Goal: Task Accomplishment & Management: Use online tool/utility

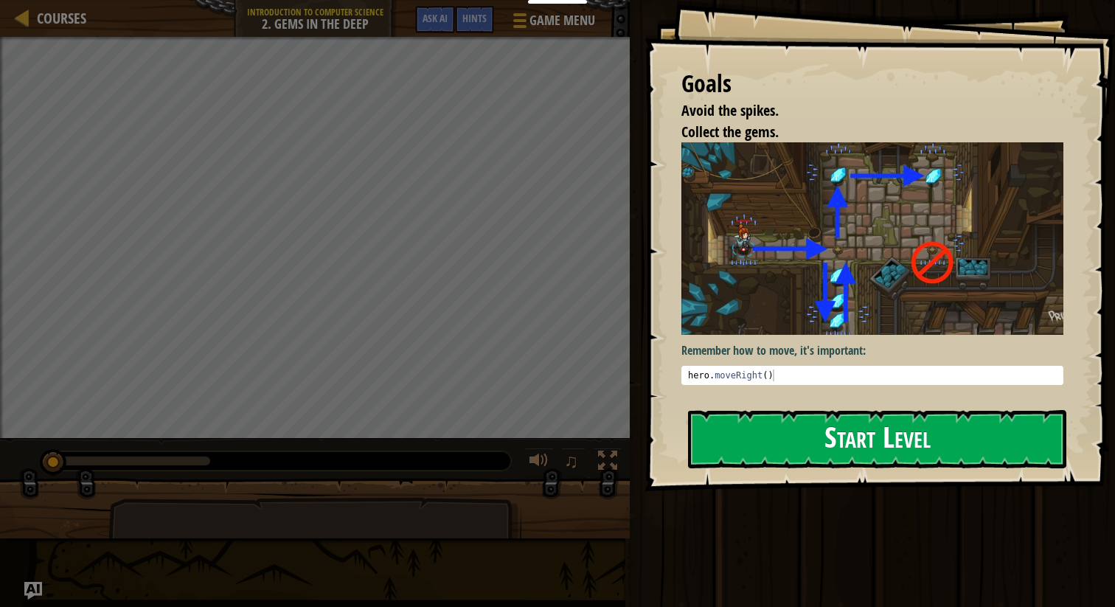
click at [861, 426] on button "Start Level" at bounding box center [877, 439] width 378 height 58
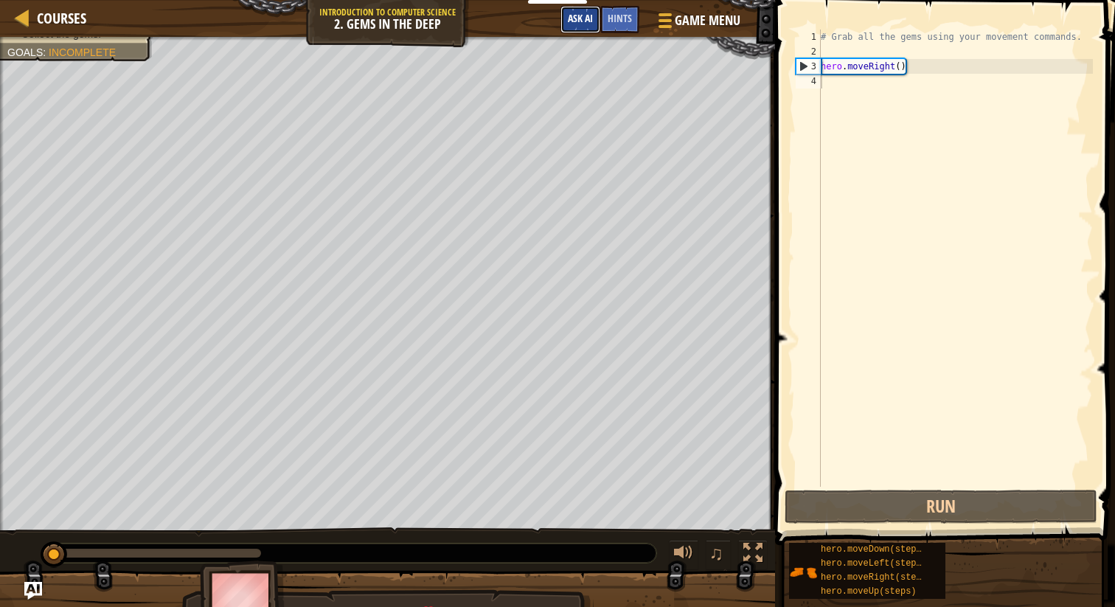
click at [580, 20] on span "Ask AI" at bounding box center [580, 18] width 25 height 14
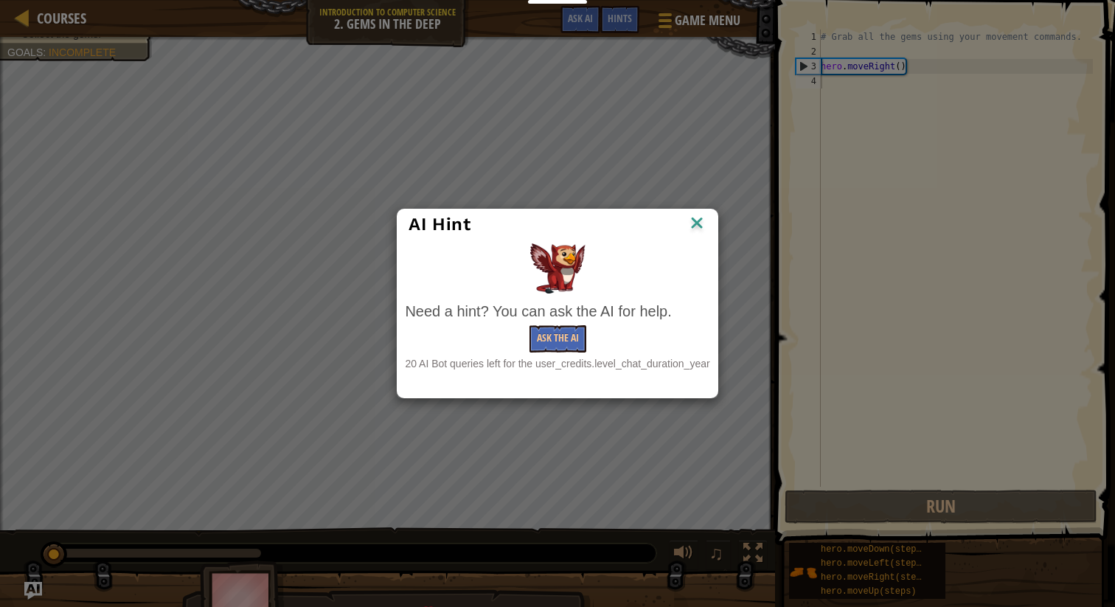
click at [701, 226] on img at bounding box center [696, 224] width 19 height 22
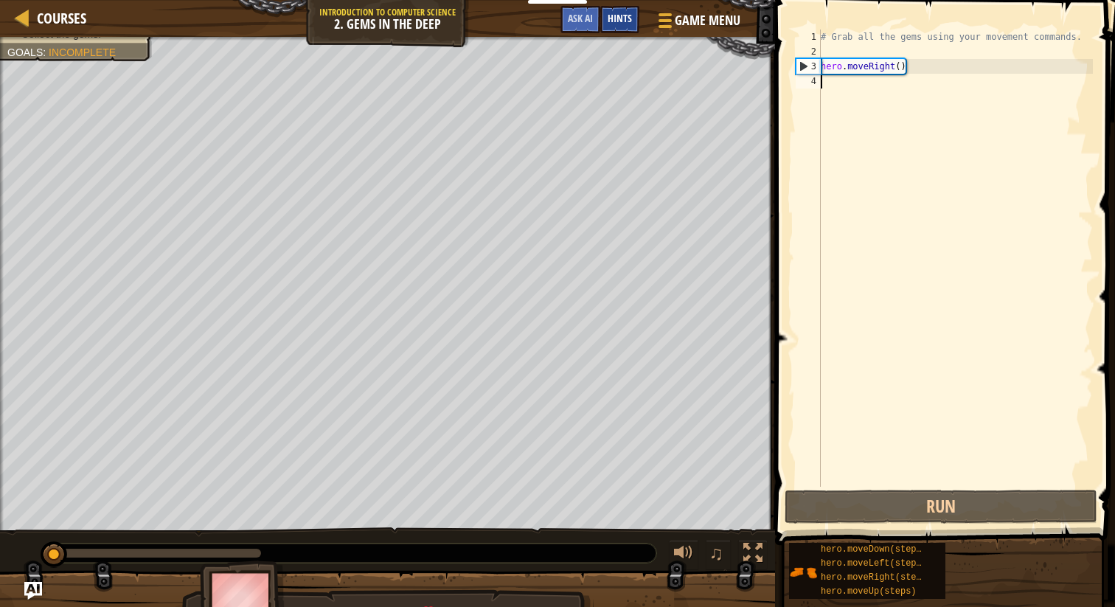
click at [619, 23] on span "Hints" at bounding box center [619, 18] width 24 height 14
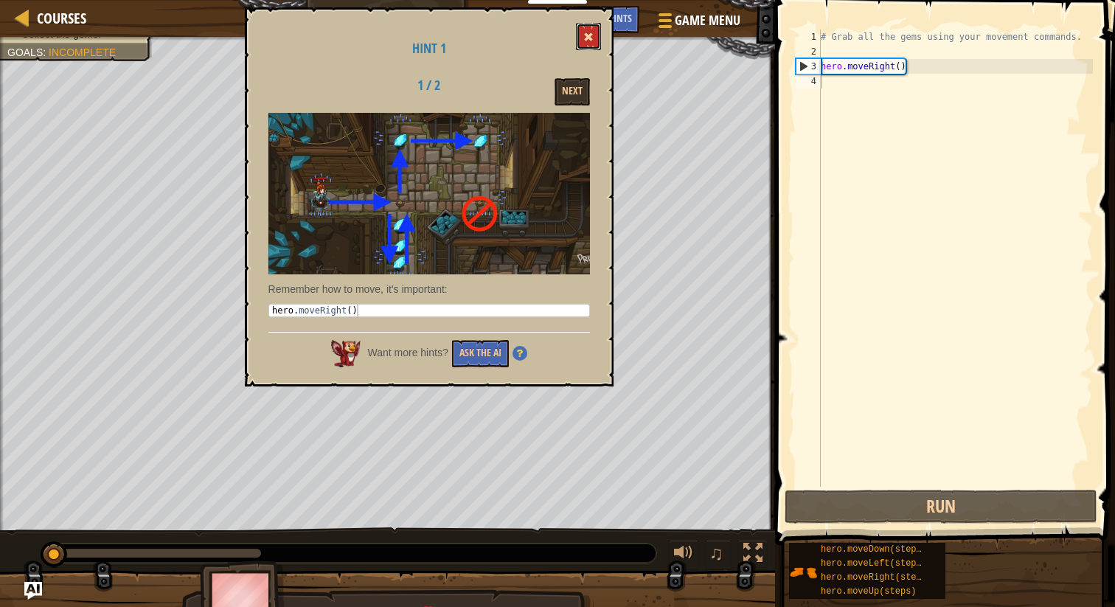
click at [582, 34] on button at bounding box center [588, 36] width 25 height 27
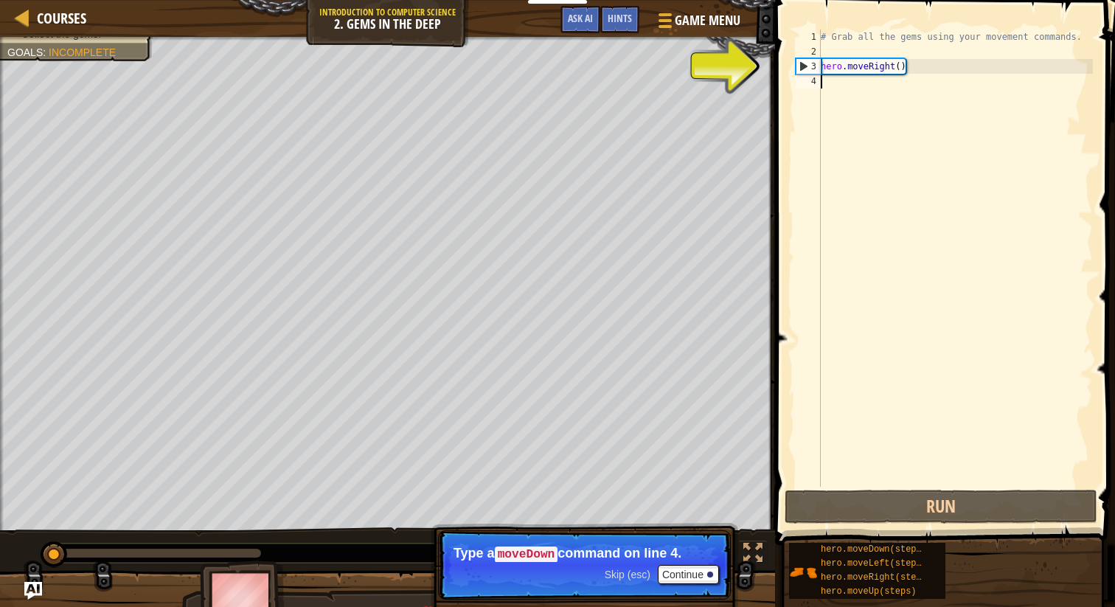
click at [836, 88] on div "# Grab all the gems using your movement commands. hero . moveRight ( )" at bounding box center [955, 272] width 275 height 487
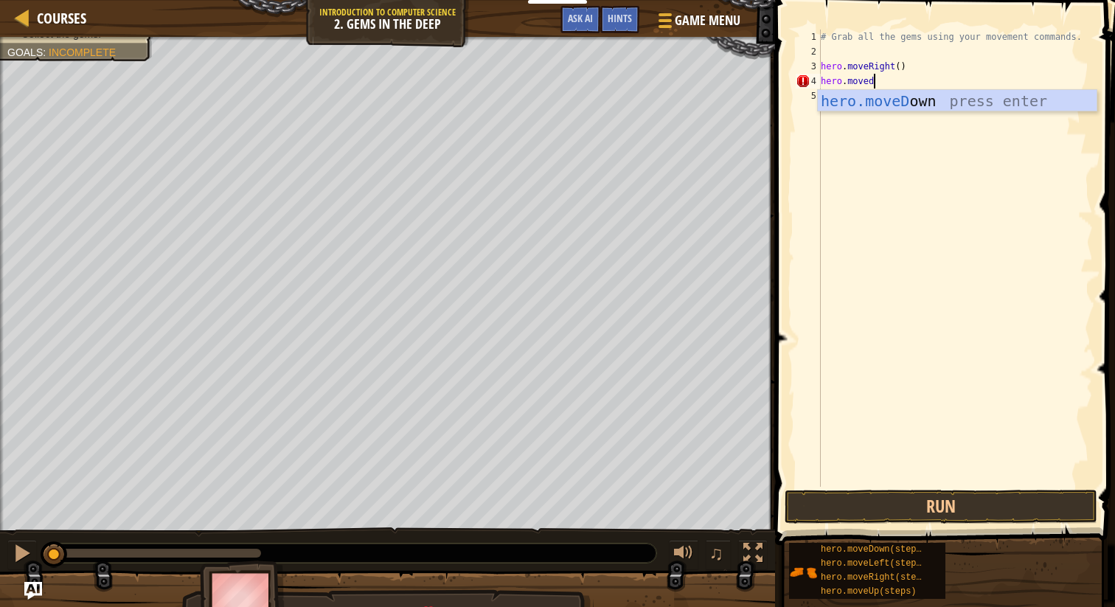
type textarea "hero.movedown"
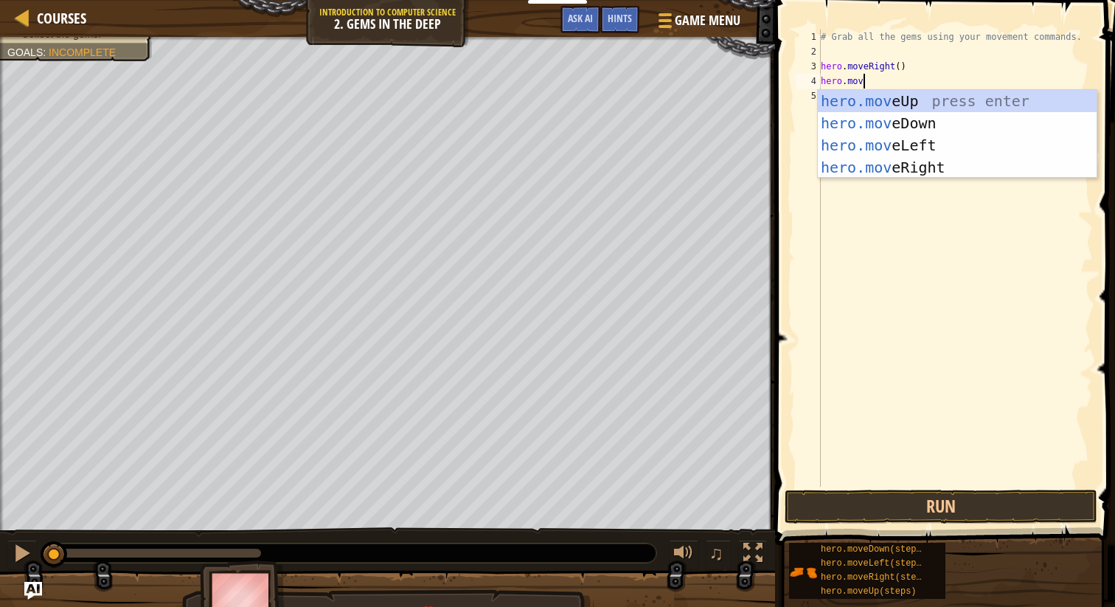
scroll to position [7, 3]
type textarea "hero.move"
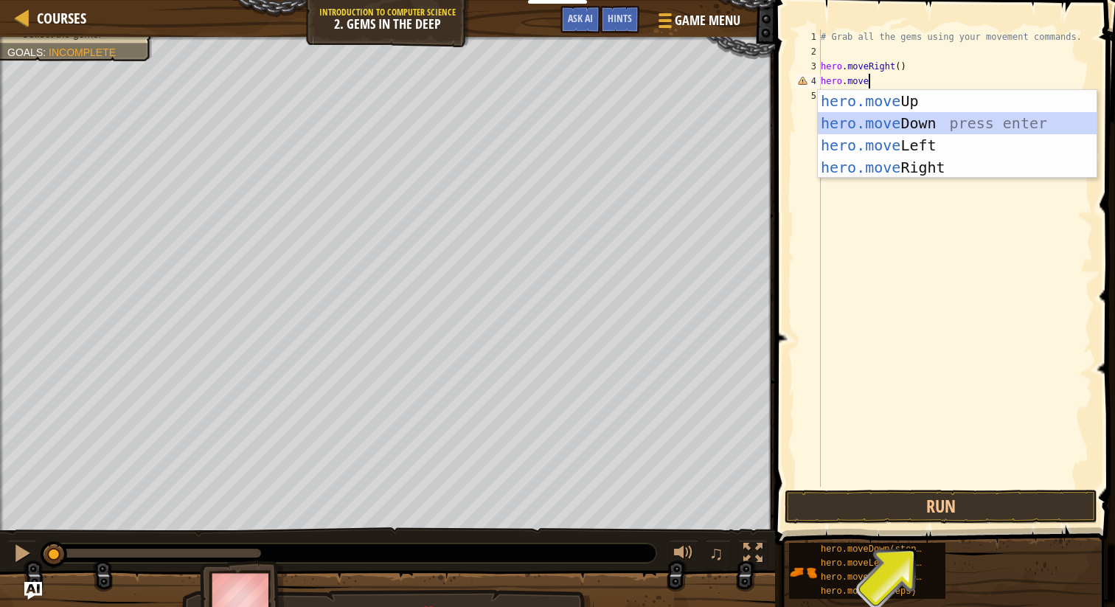
scroll to position [7, 0]
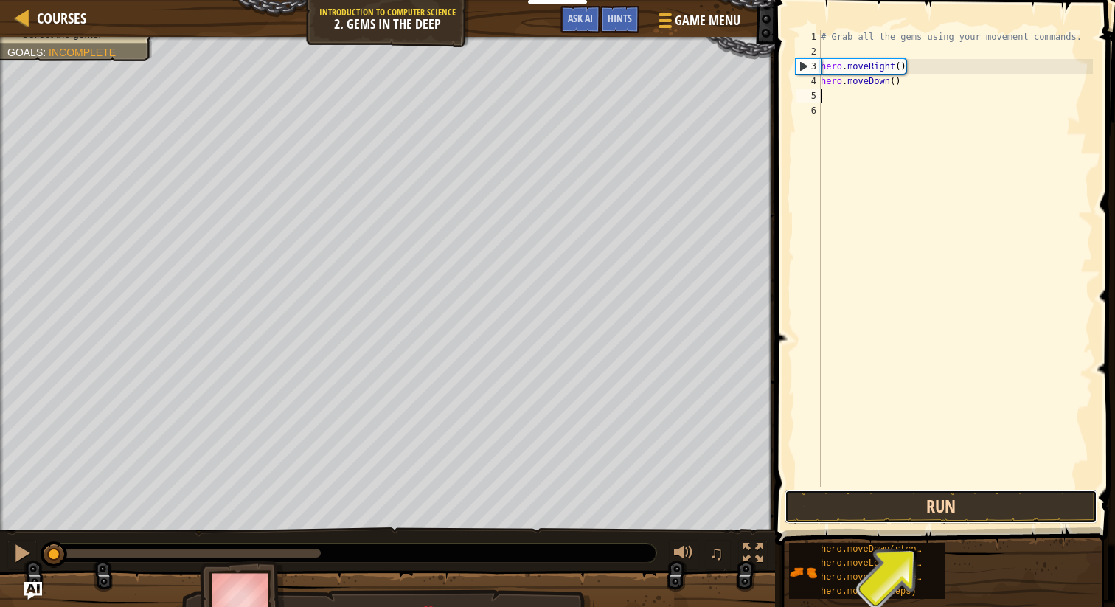
click at [868, 509] on button "Run" at bounding box center [940, 506] width 313 height 34
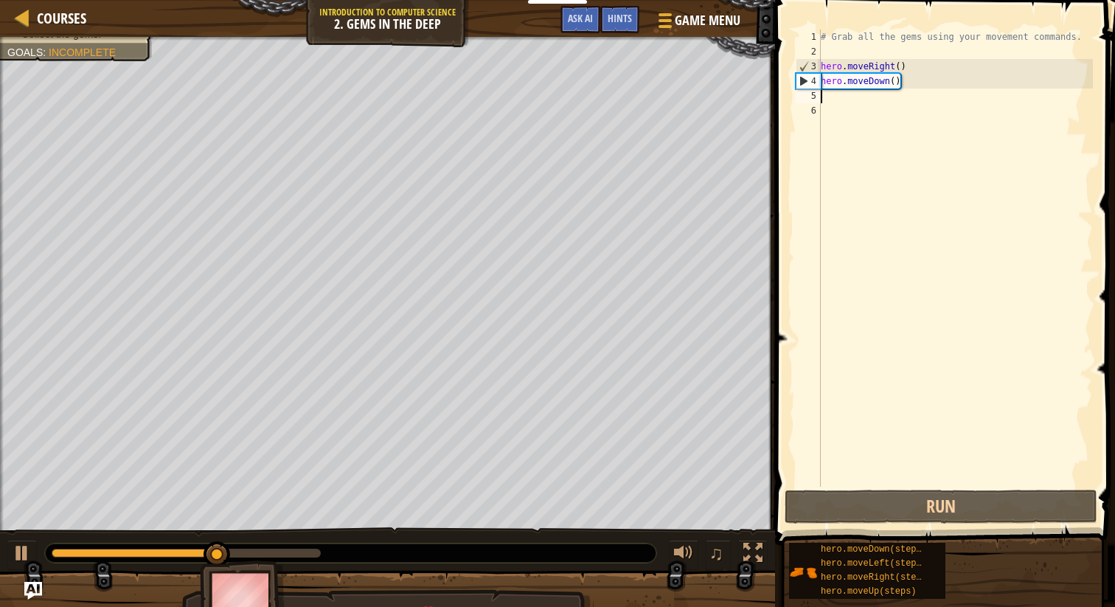
click at [914, 88] on div "# Grab all the gems using your movement commands. hero . moveRight ( ) hero . m…" at bounding box center [955, 272] width 275 height 487
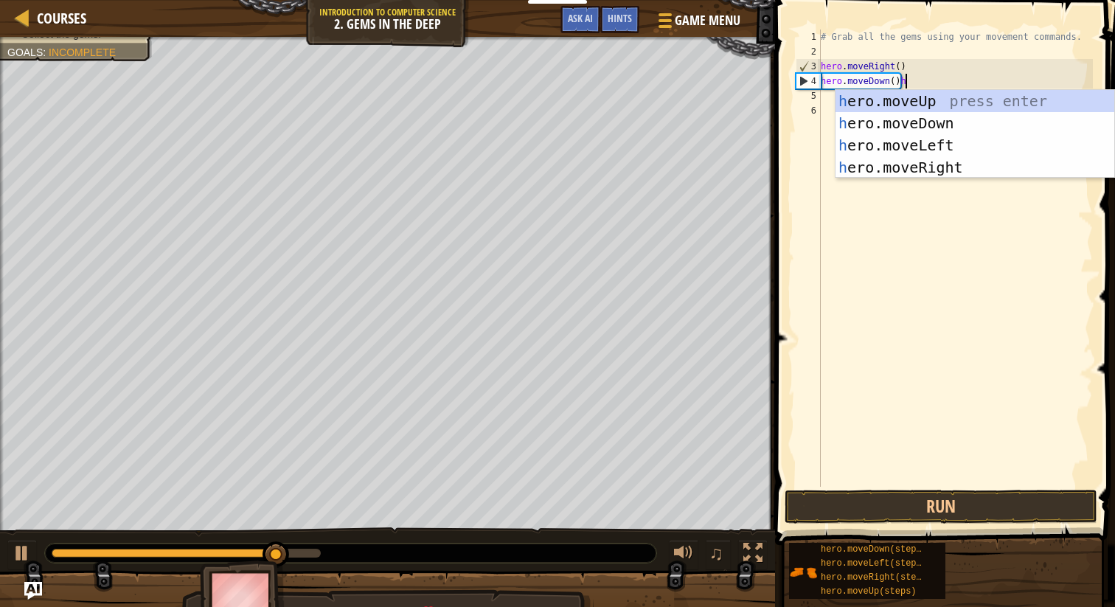
type textarea "hero.moveDown()"
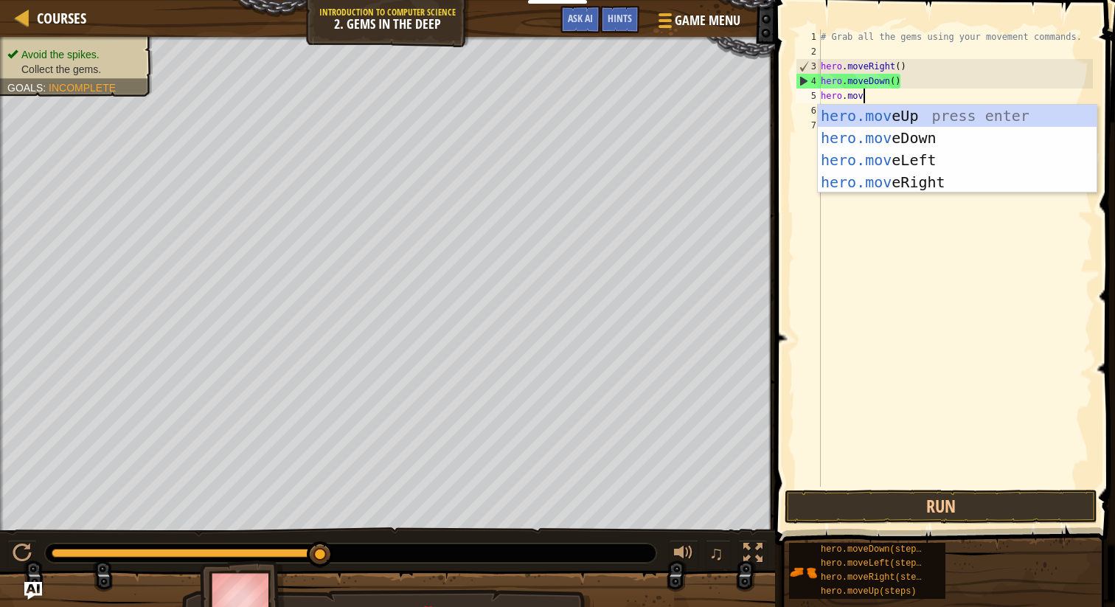
type textarea "hero.moveup"
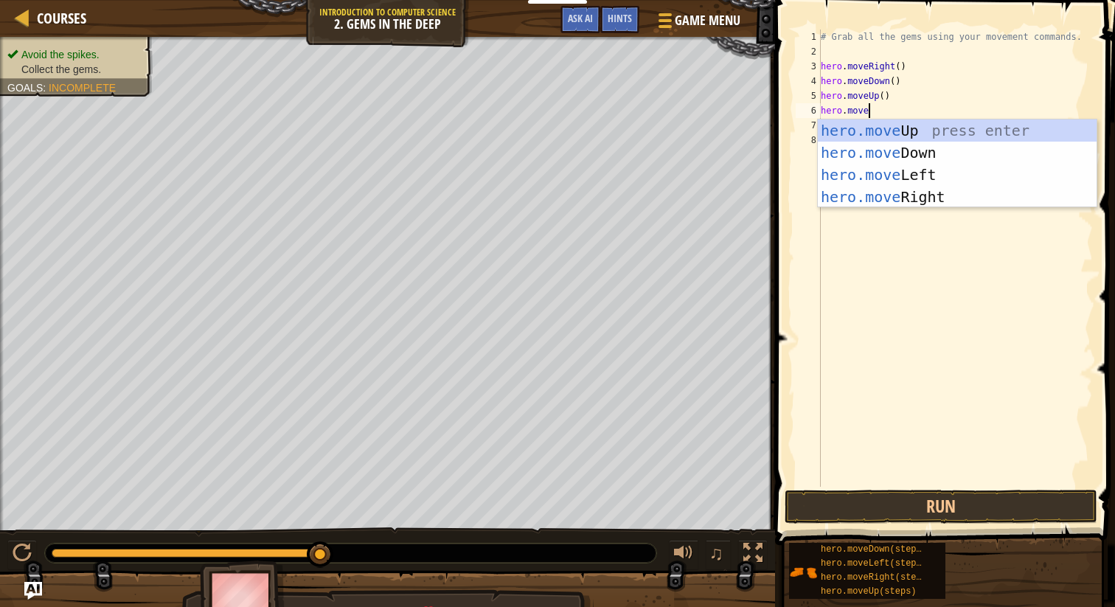
scroll to position [7, 3]
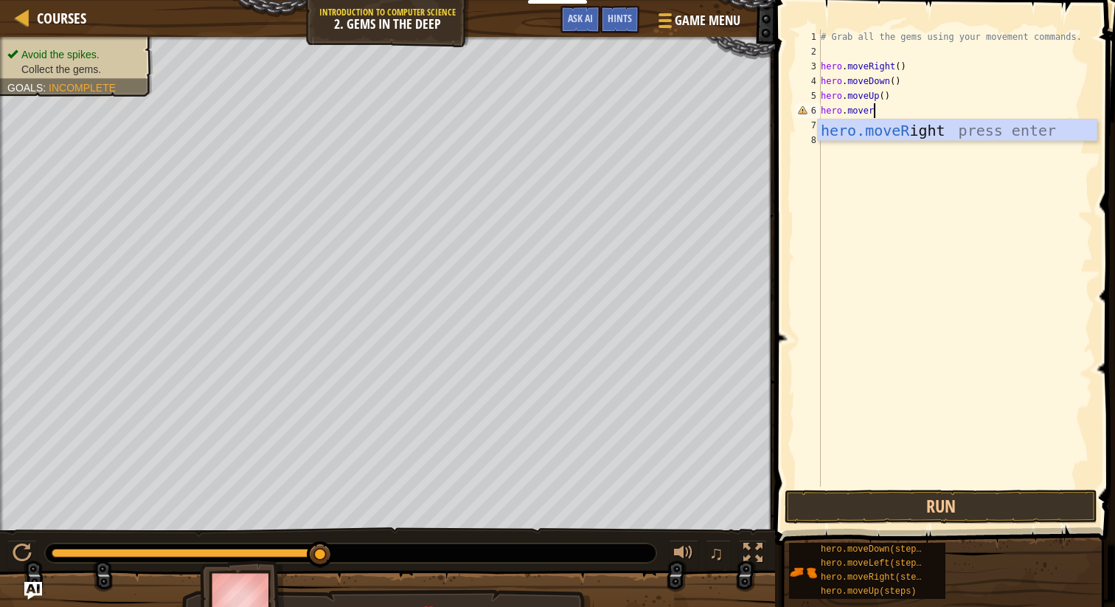
type textarea "hero.moveri"
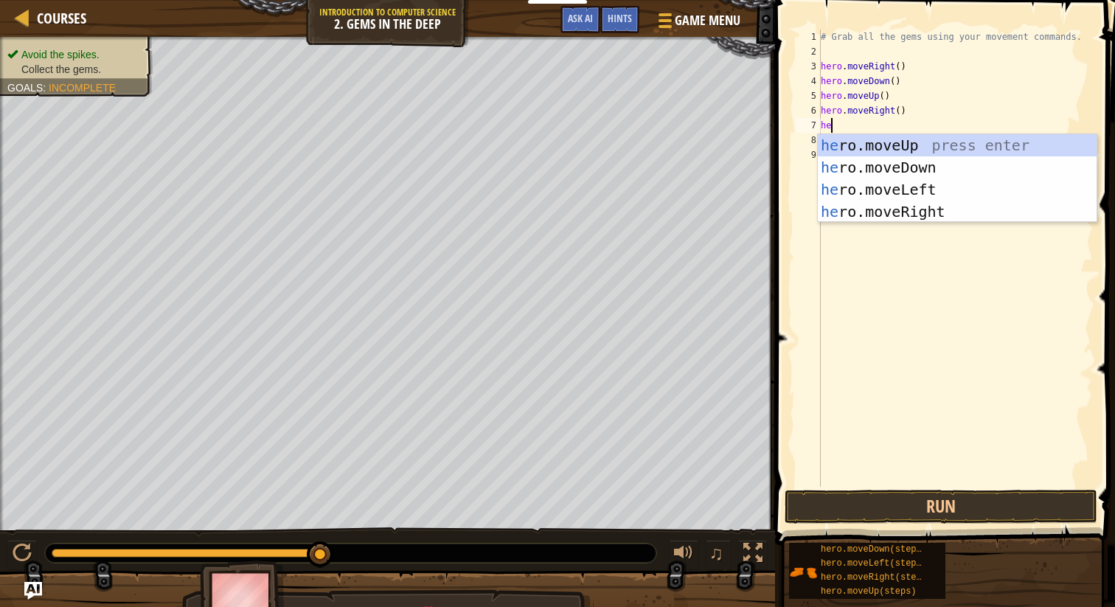
scroll to position [7, 0]
type textarea "hero"
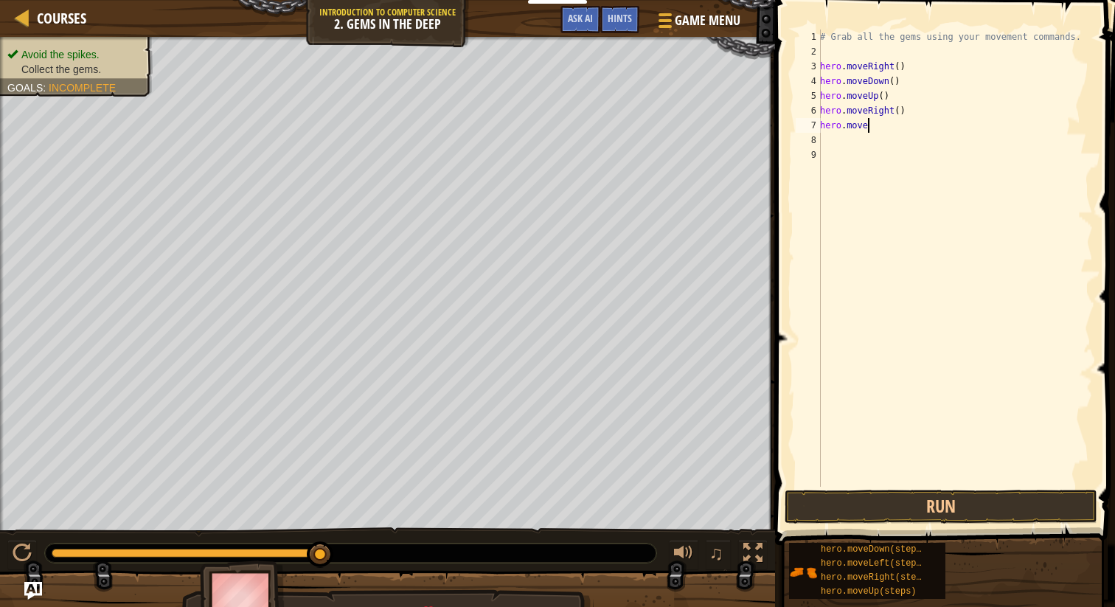
type textarea "hero.moved"
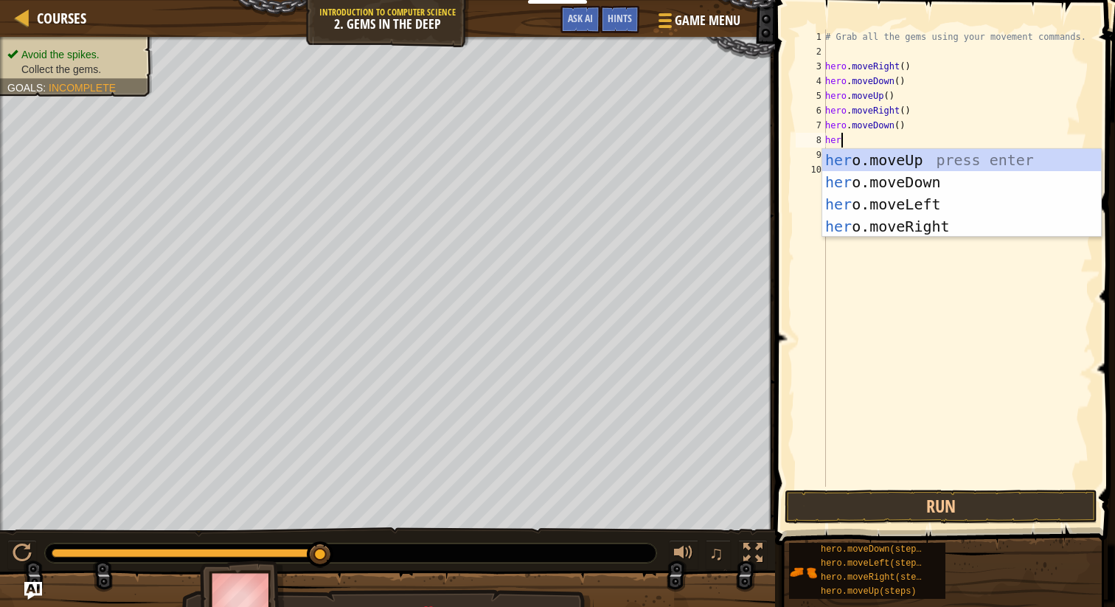
scroll to position [7, 1]
type textarea "hero"
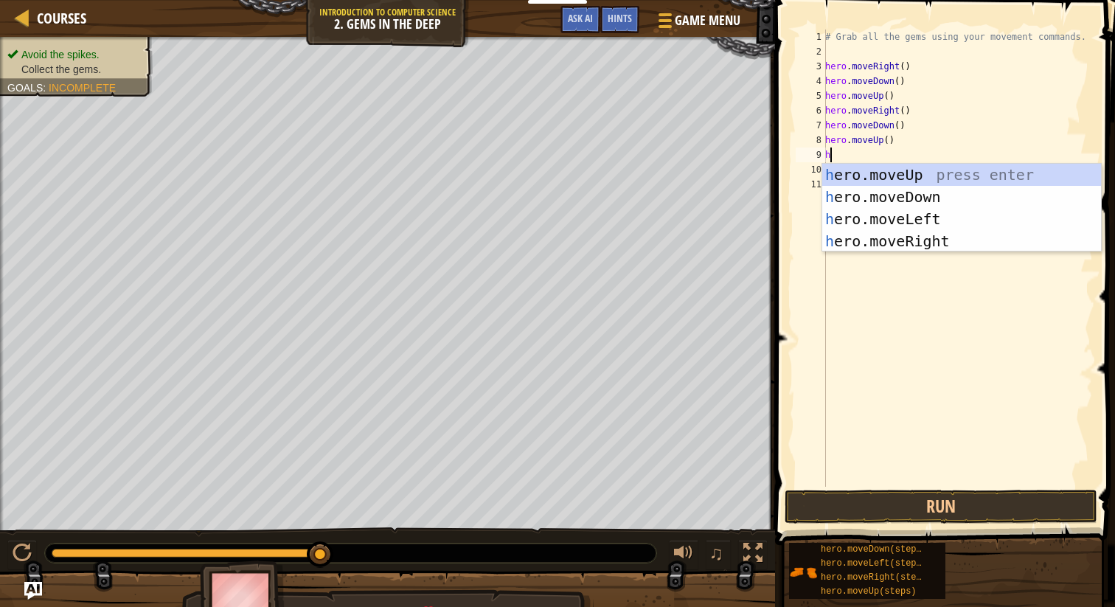
scroll to position [7, 0]
type textarea "hero"
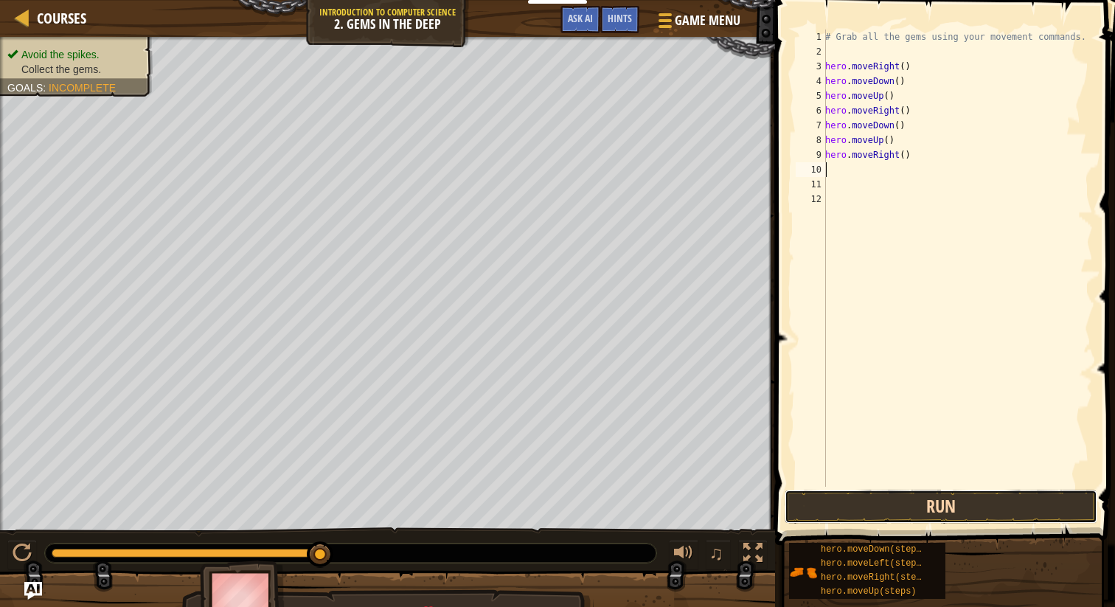
click at [896, 515] on button "Run" at bounding box center [940, 506] width 313 height 34
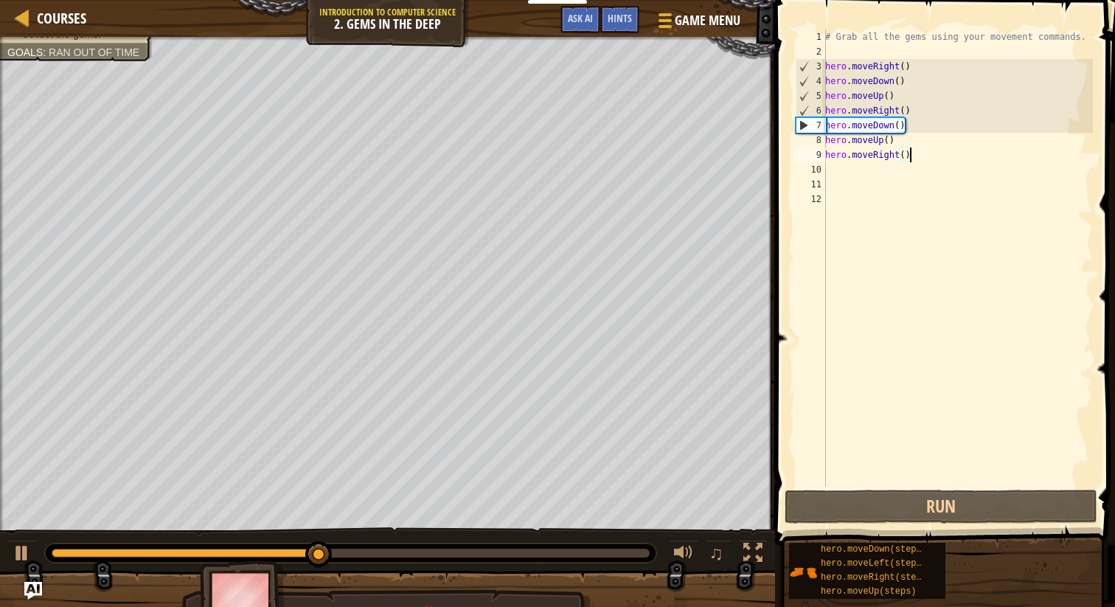
click at [918, 161] on div "# Grab all the gems using your movement commands. hero . moveRight ( ) hero . m…" at bounding box center [957, 272] width 271 height 487
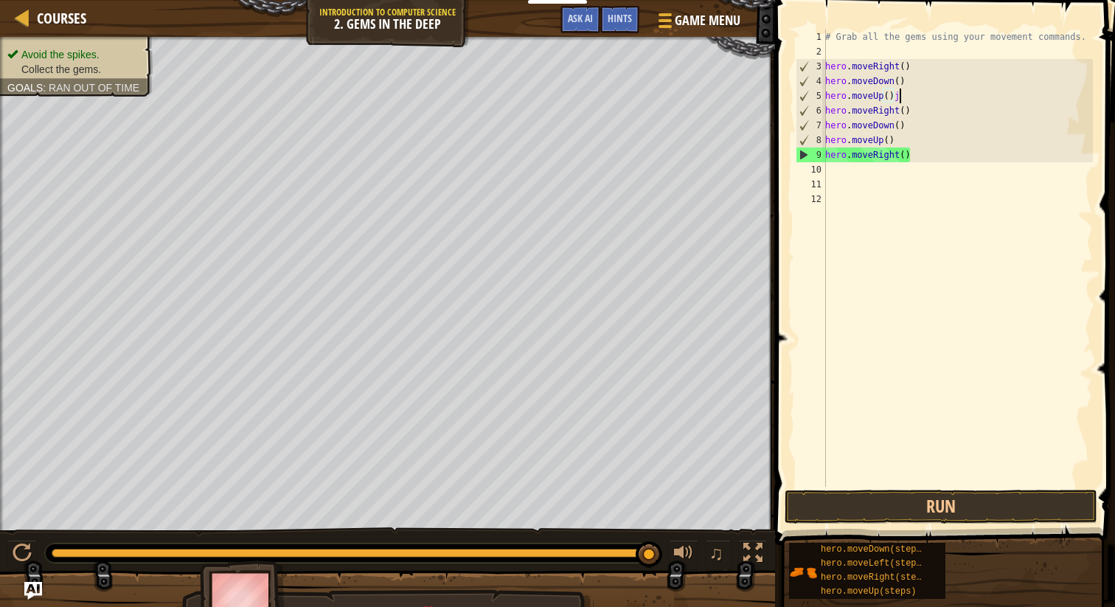
scroll to position [7, 5]
type textarea "hero.moveUp()"
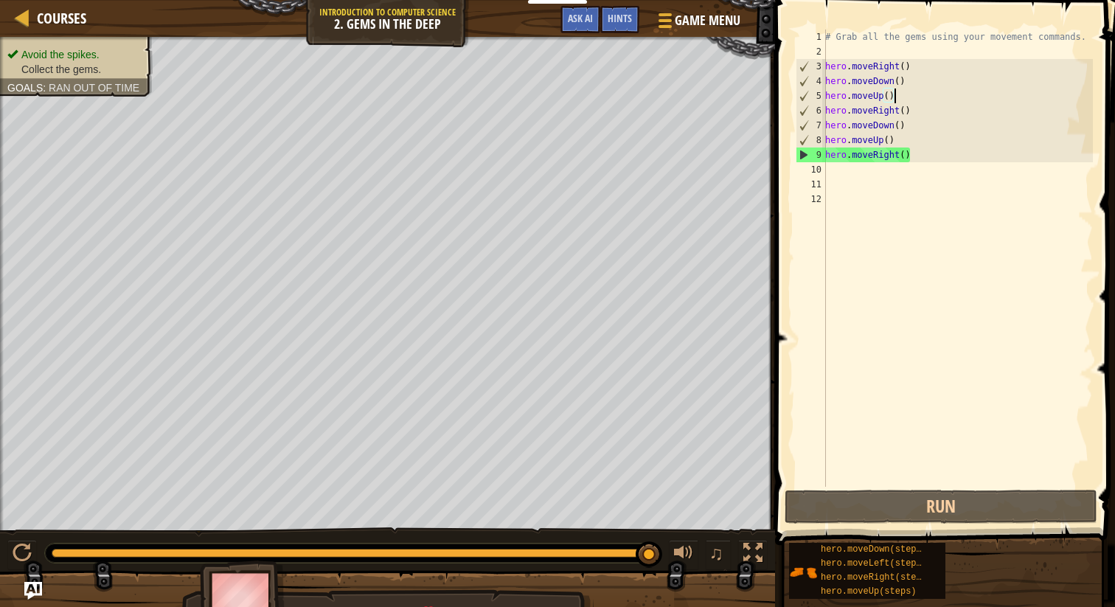
scroll to position [7, 0]
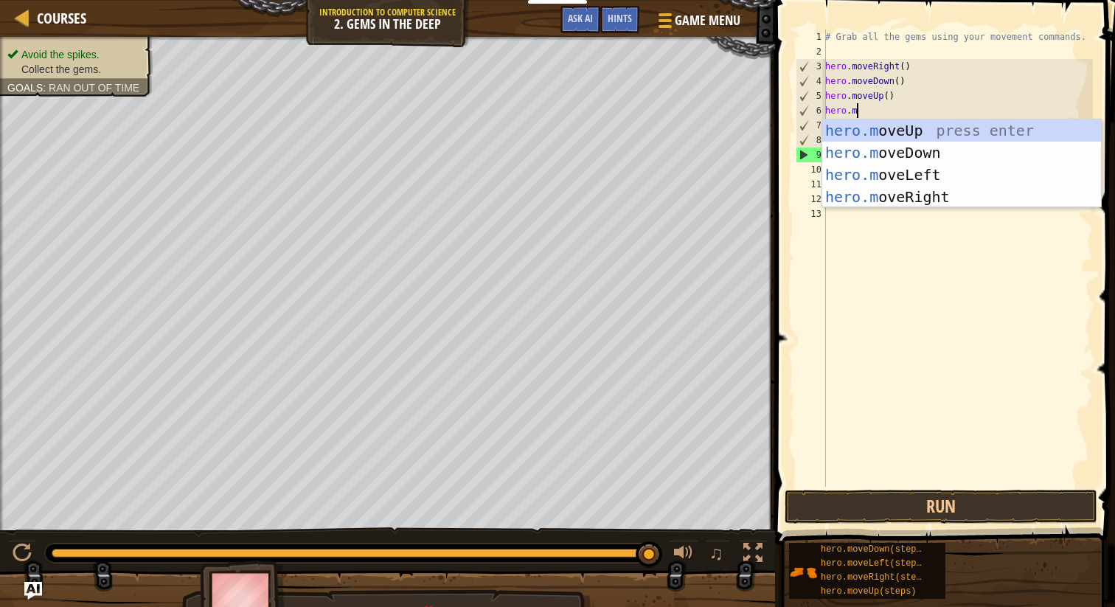
type textarea "hero.move"
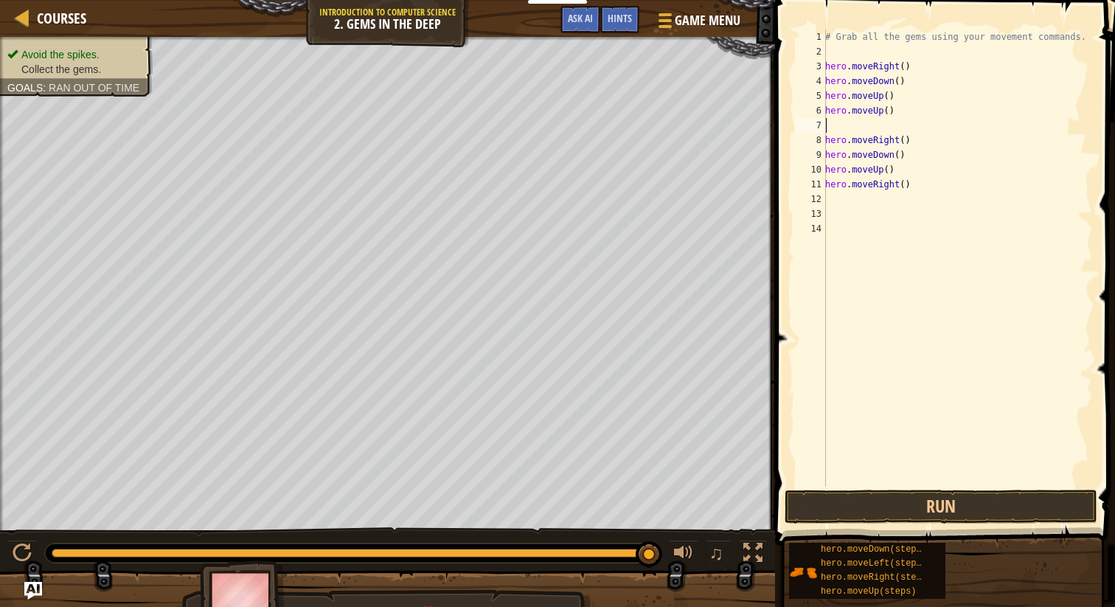
click at [871, 523] on span at bounding box center [946, 251] width 352 height 588
click at [871, 505] on button "Run" at bounding box center [940, 506] width 313 height 34
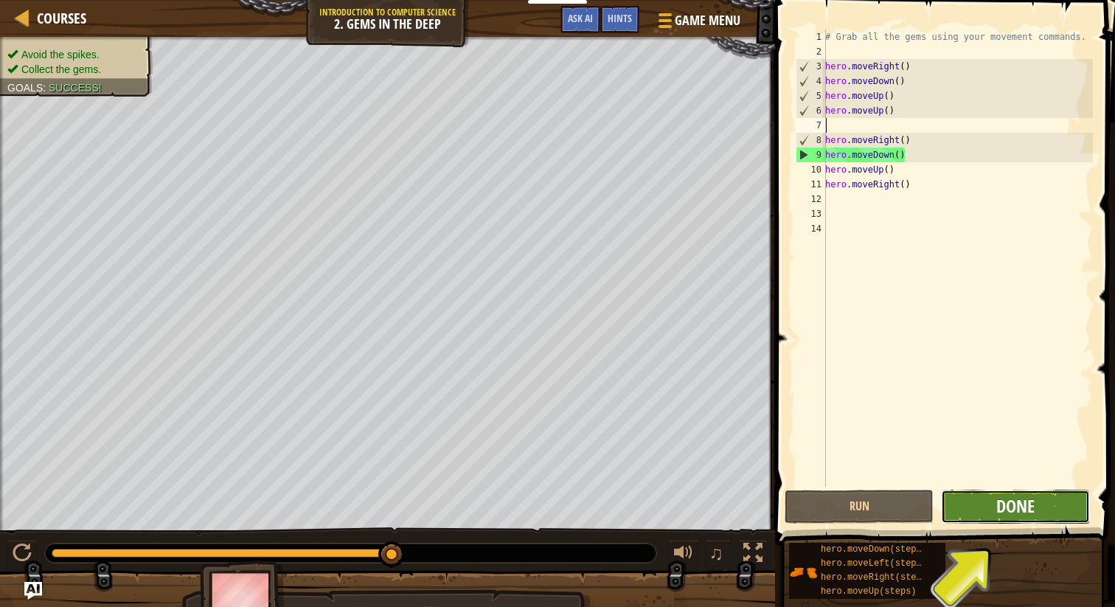
click at [1011, 516] on span "Done" at bounding box center [1015, 506] width 38 height 24
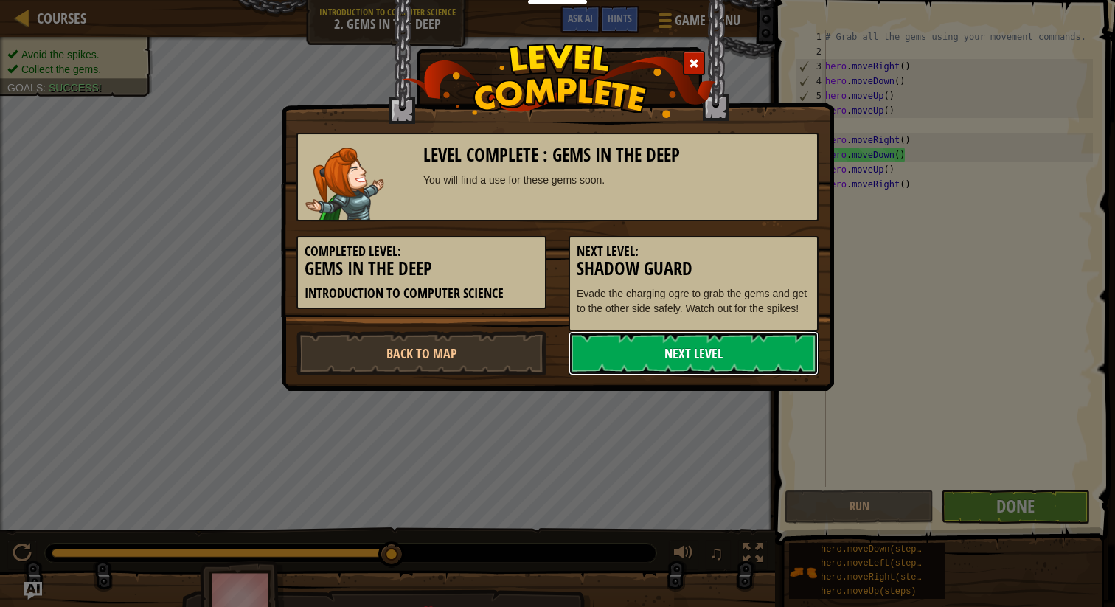
click at [629, 366] on link "Next Level" at bounding box center [693, 353] width 250 height 44
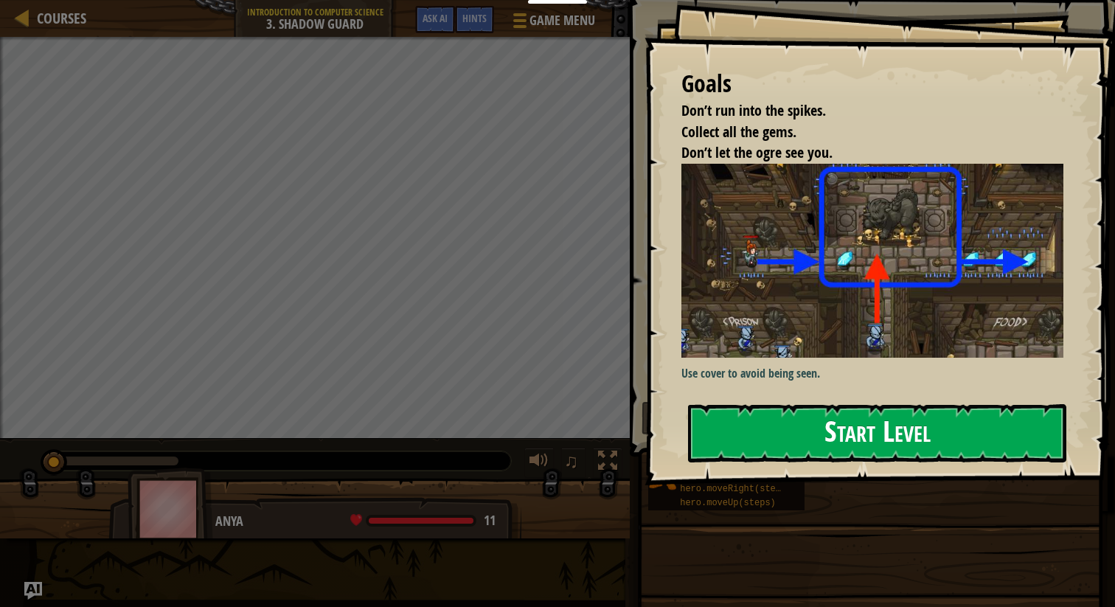
click at [773, 404] on button "Start Level" at bounding box center [877, 433] width 378 height 58
